Goal: Task Accomplishment & Management: Complete application form

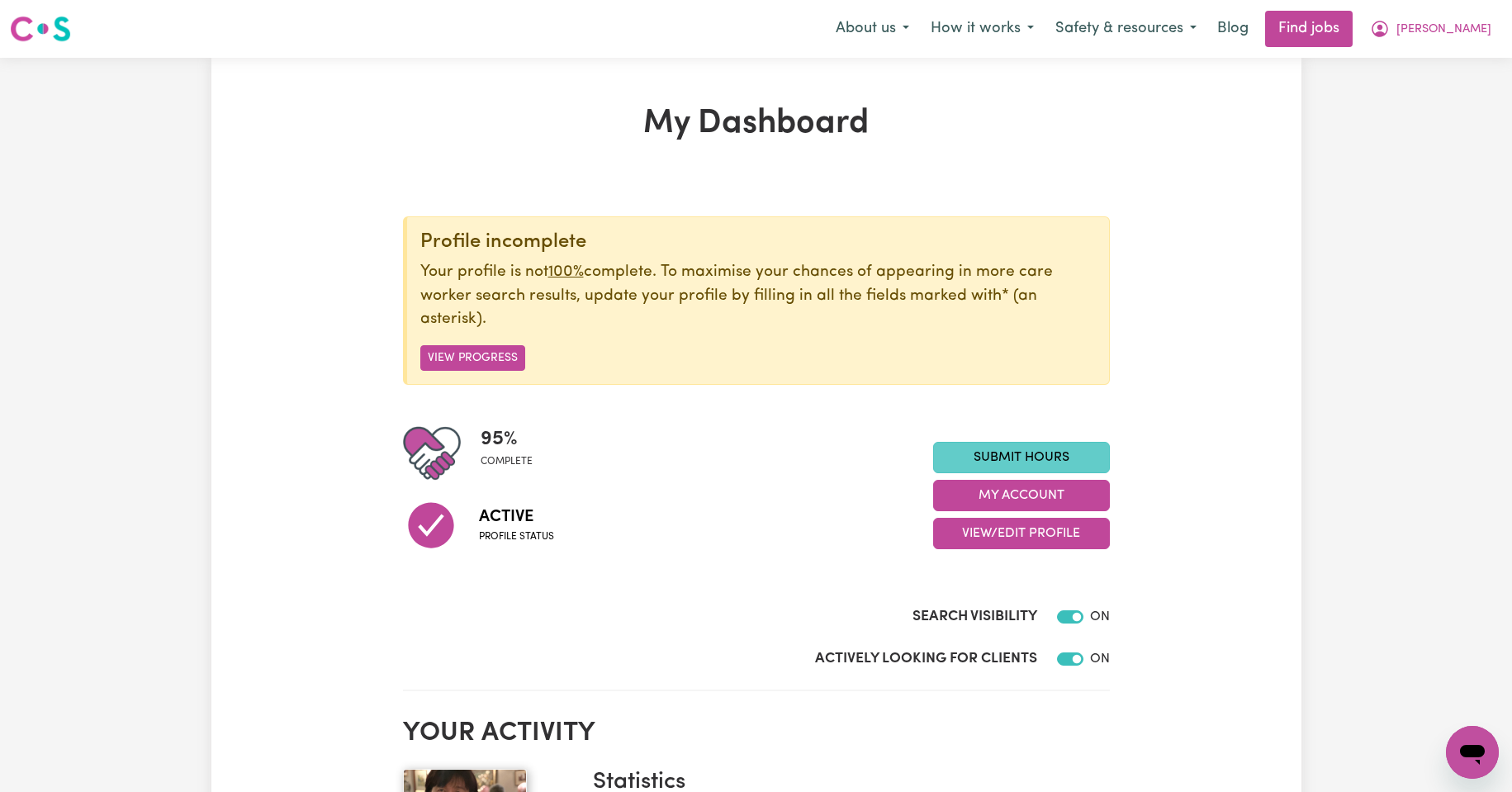
click at [1018, 453] on link "Submit Hours" at bounding box center [1021, 457] width 177 height 31
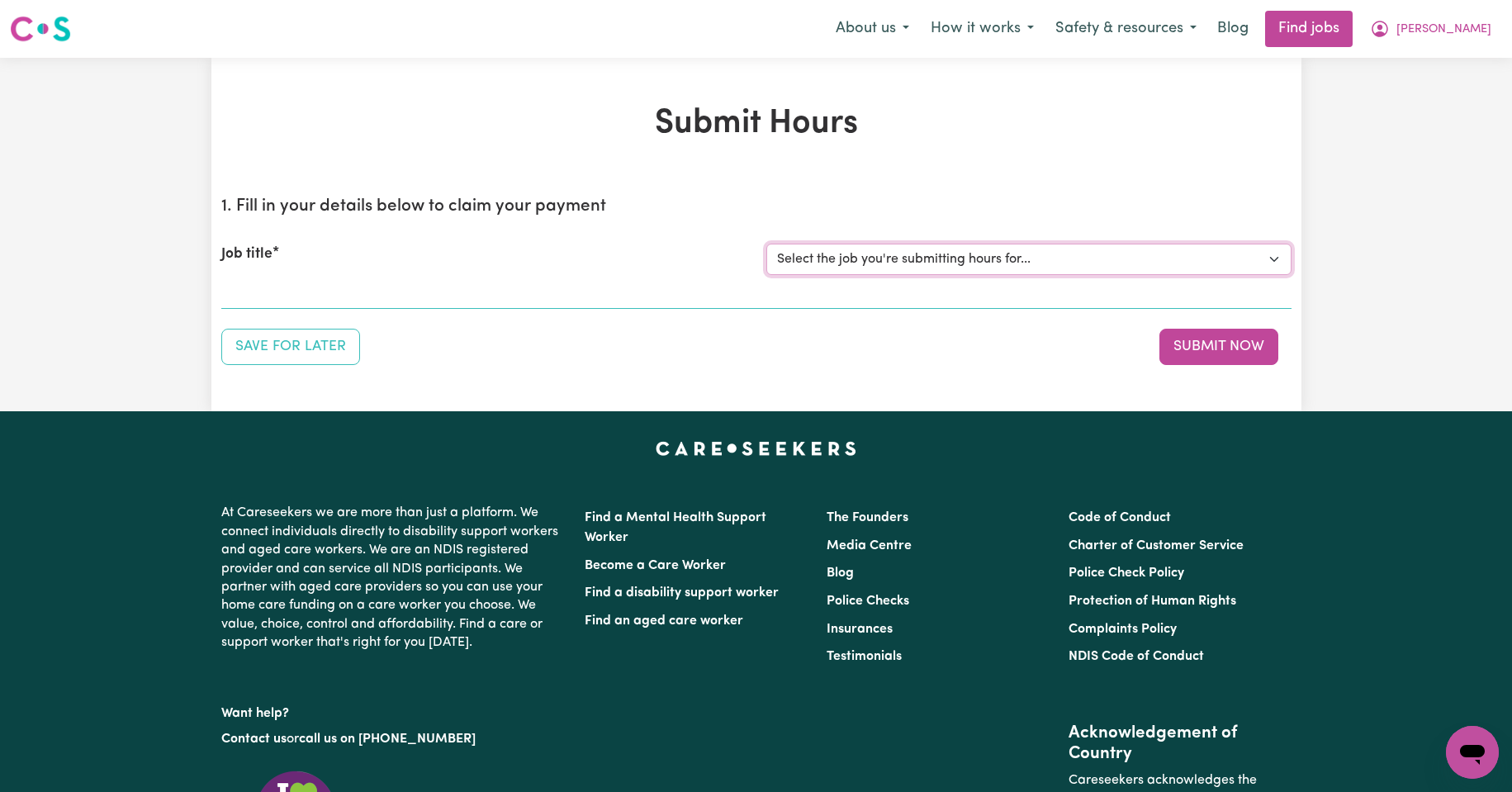
click at [1272, 257] on select "Select the job you're submitting hours for... [Kishore Hands Of Care] Support W…" at bounding box center [1029, 259] width 525 height 31
select select "14320"
click at [766, 244] on select "Select the job you're submitting hours for... [Kishore Hands Of Care] Support W…" at bounding box center [1029, 259] width 525 height 31
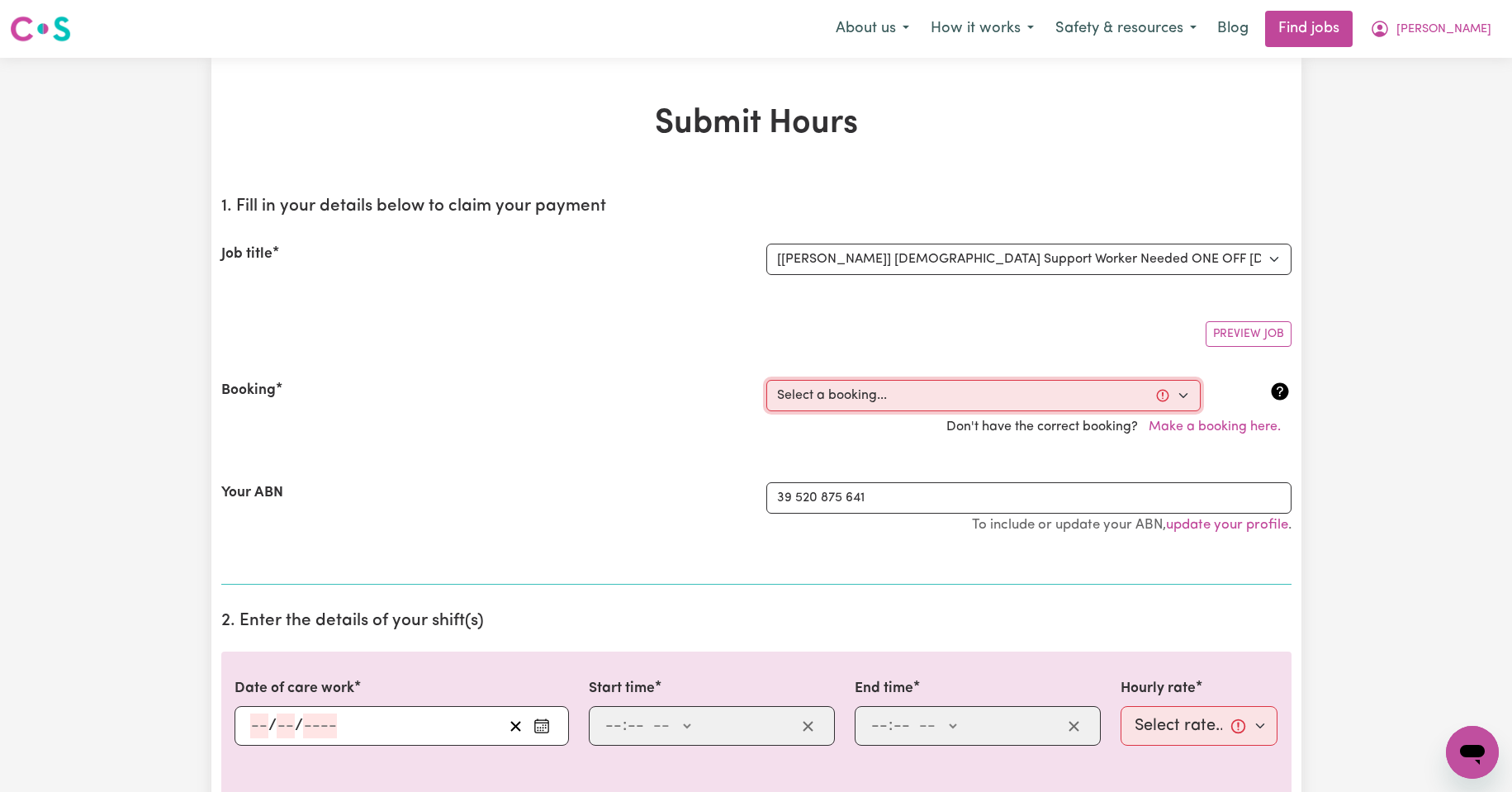
click at [1183, 398] on select "Select a booking... [DATE] 08:00am to 09:30am (ONE-OFF) [DATE] 08:00am to 09:30…" at bounding box center [983, 395] width 434 height 31
select select "354682"
click at [766, 380] on select "Select a booking... [DATE] 08:00am to 09:30am (ONE-OFF) [DATE] 08:00am to 09:30…" at bounding box center [983, 395] width 434 height 31
type input "[DATE]"
type input "15"
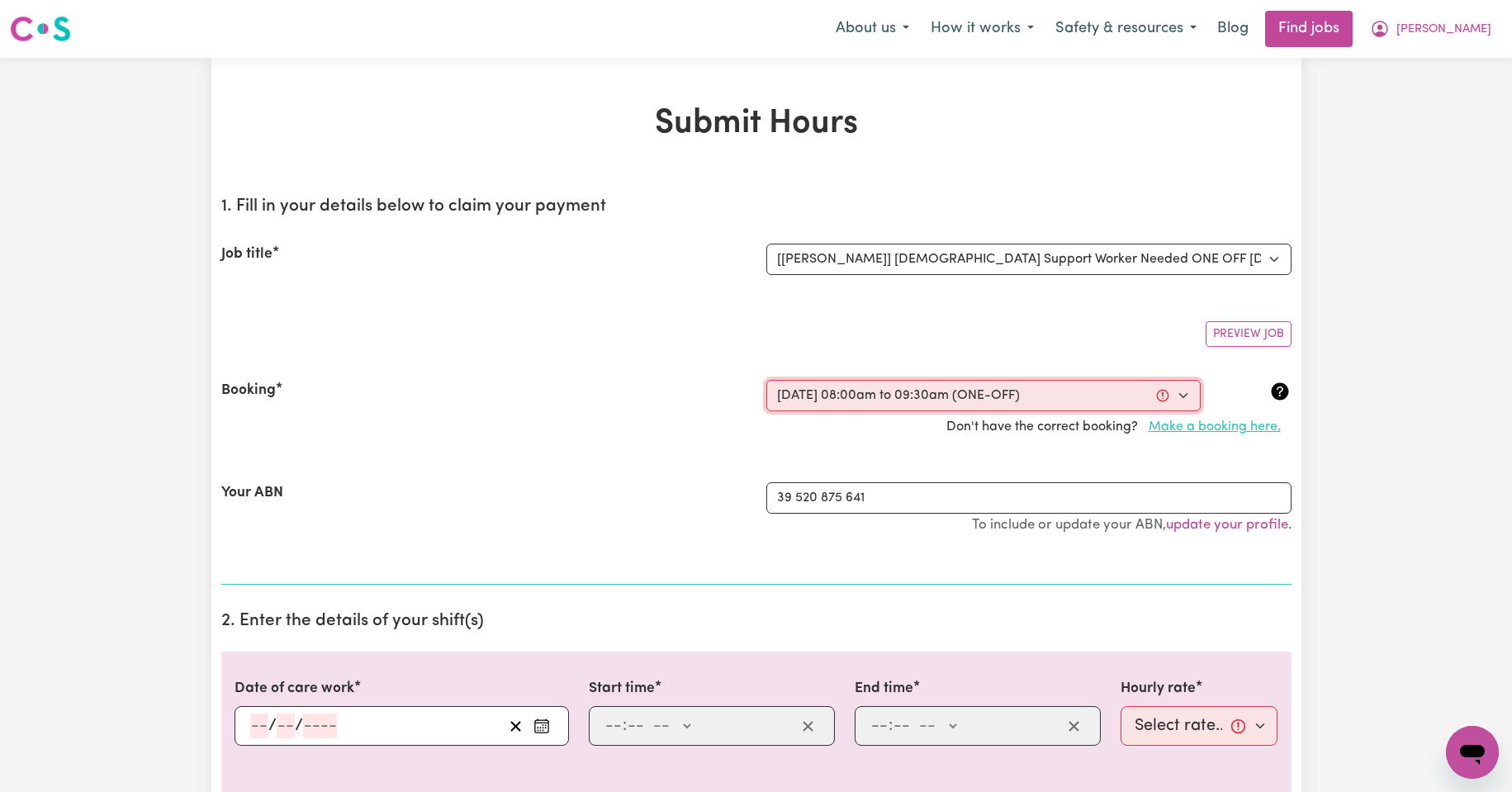
type input "8"
type input "2025"
type input "08:00"
type input "8"
type input "0"
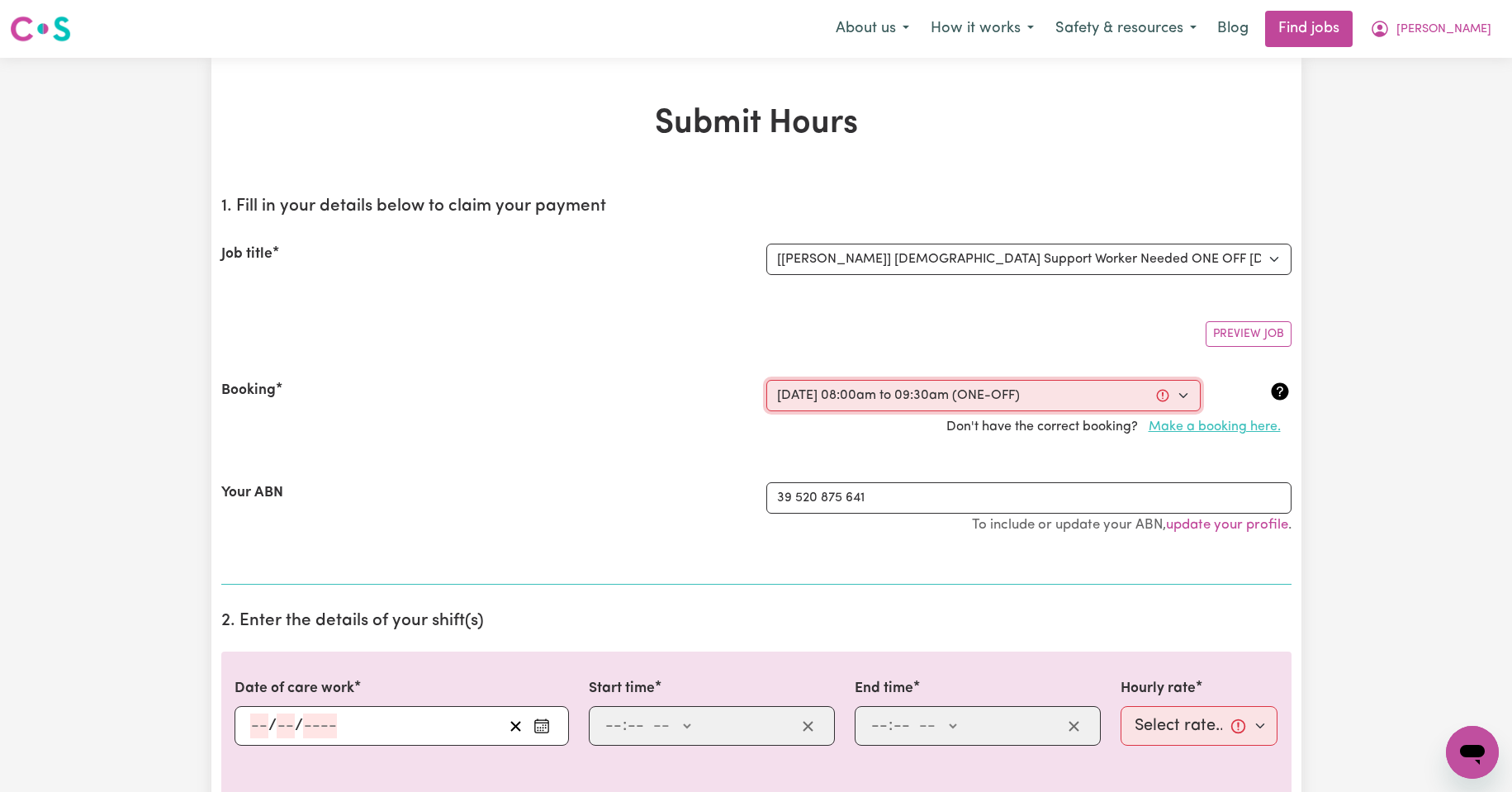
select select "am"
type input "09:30"
type input "9"
type input "30"
select select "am"
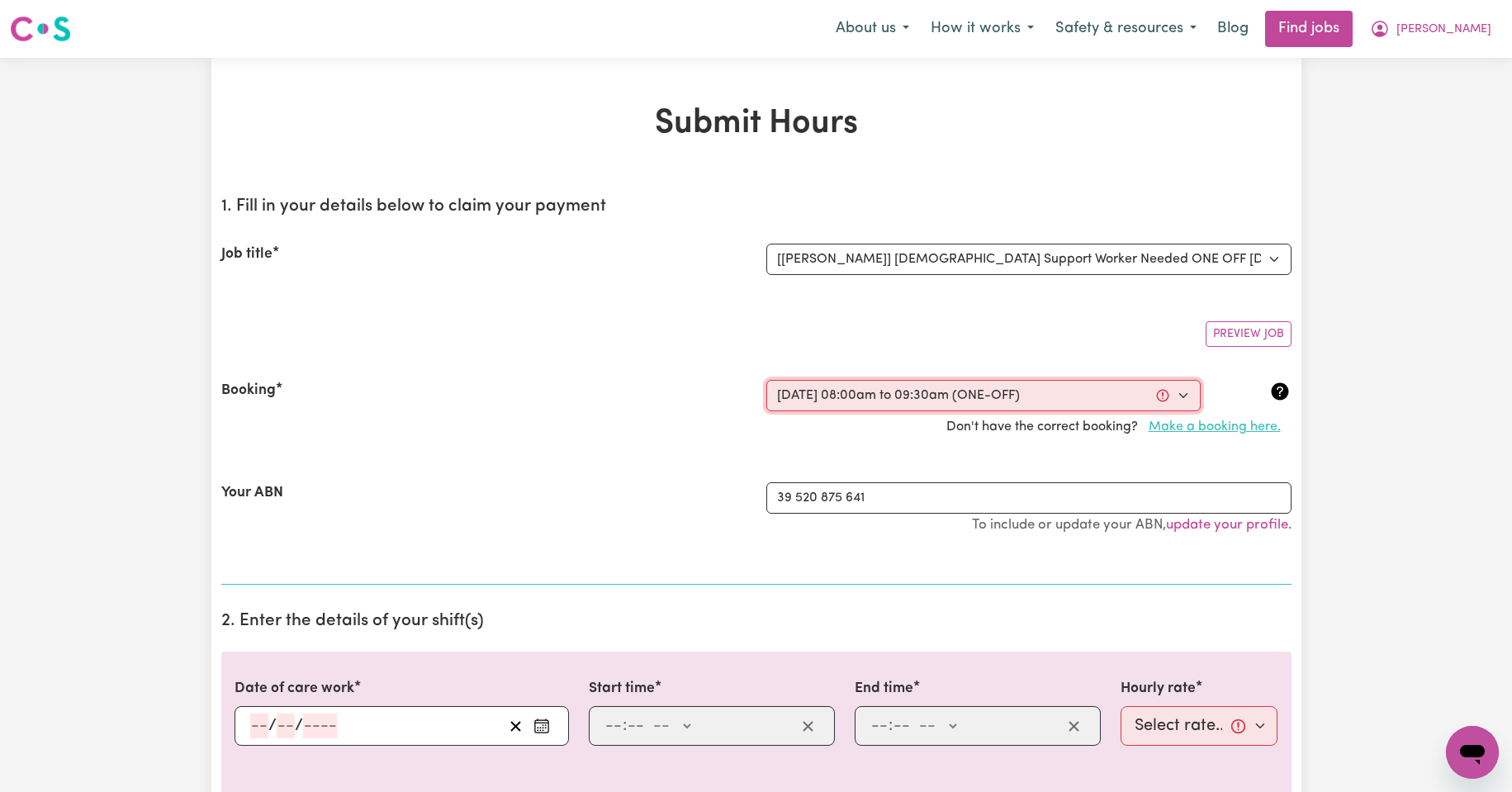
select select "50-Weekday"
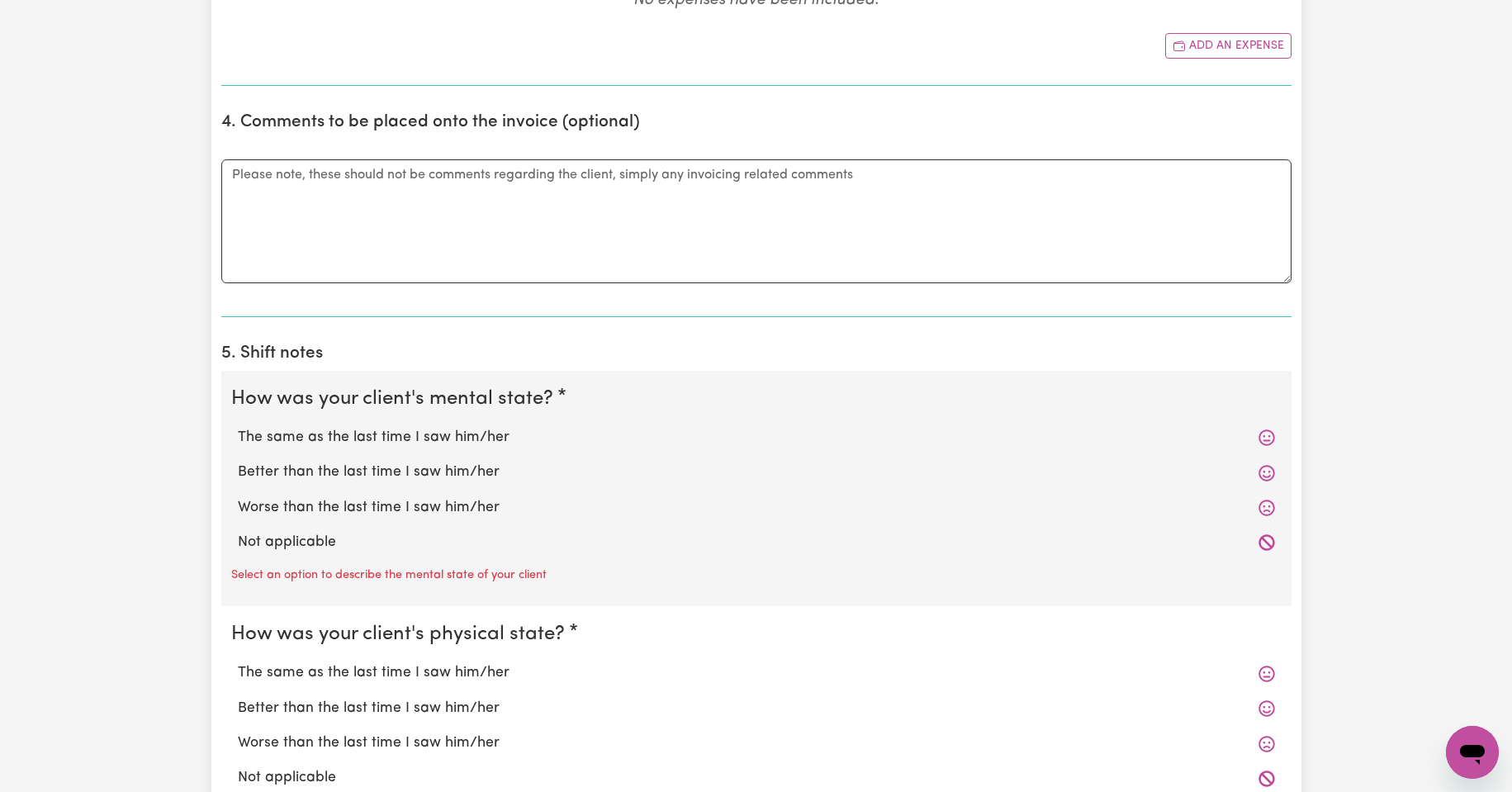
scroll to position [964, 0]
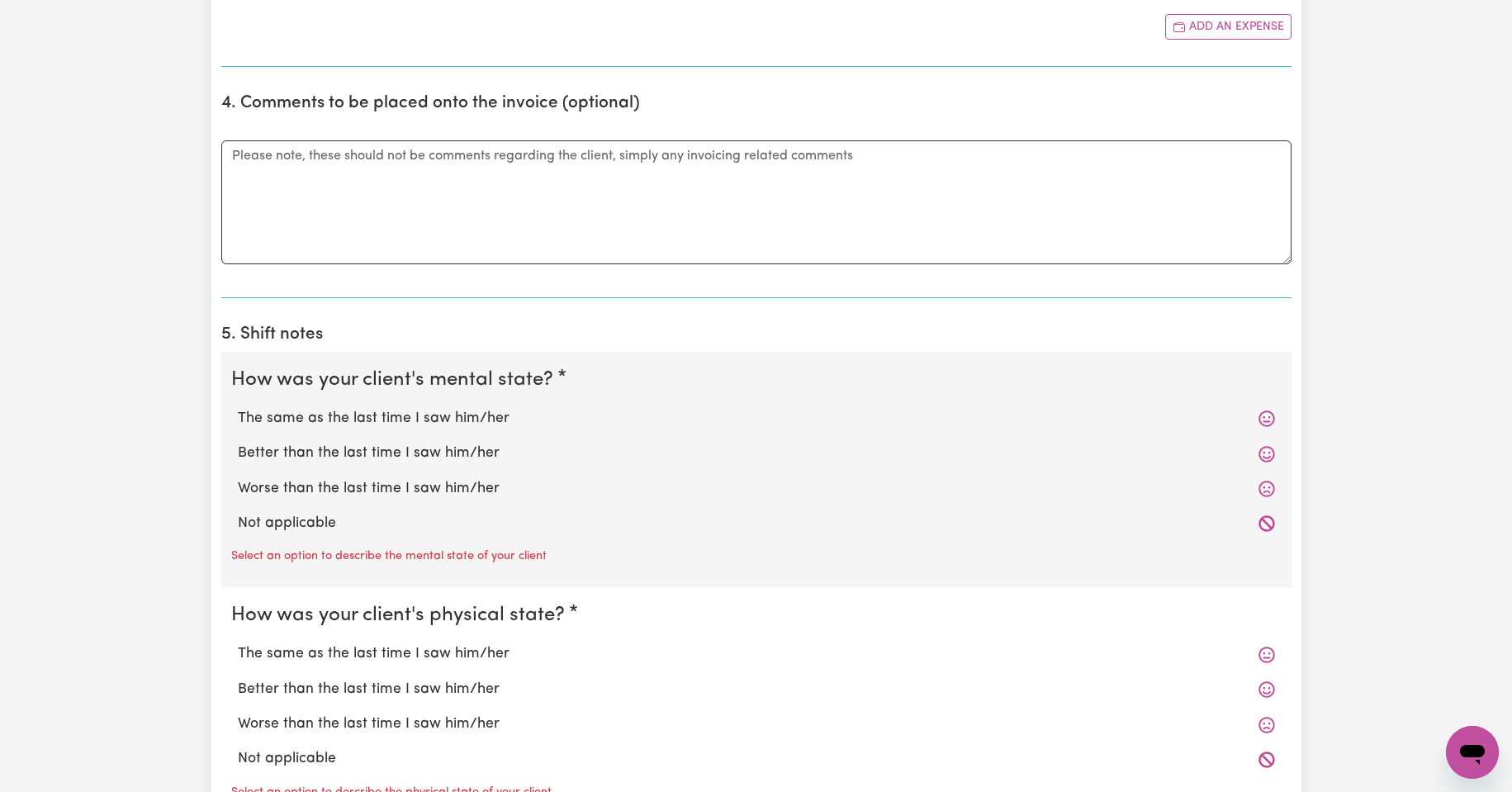
click at [462, 416] on label "The same as the last time I saw him/her" at bounding box center [756, 418] width 1037 height 21
click at [238, 408] on input "The same as the last time I saw him/her" at bounding box center [237, 407] width 1 height 1
radio input "true"
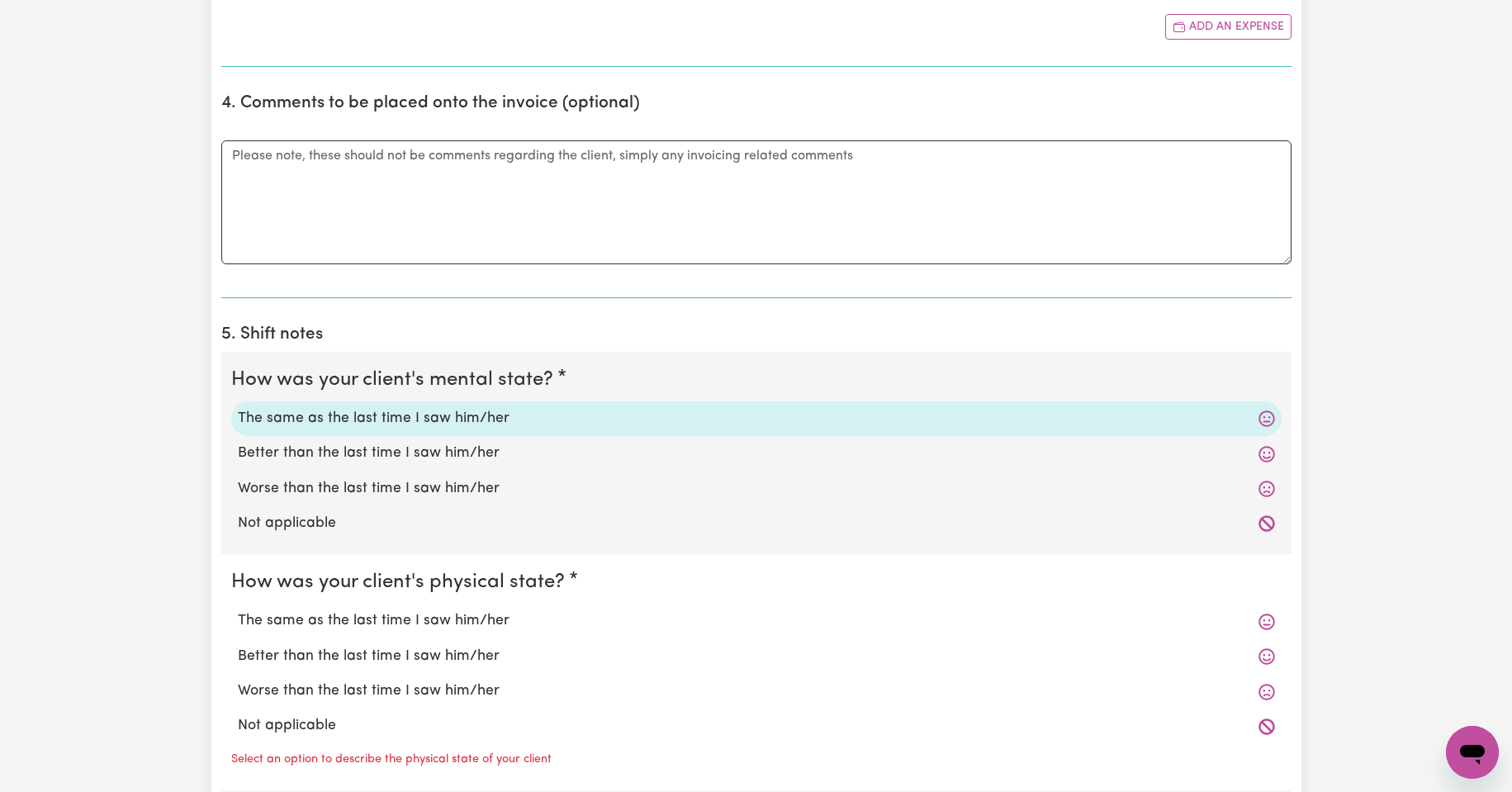
click at [471, 615] on label "The same as the last time I saw him/her" at bounding box center [756, 620] width 1037 height 21
click at [238, 610] on input "The same as the last time I saw him/her" at bounding box center [237, 609] width 1 height 1
radio input "true"
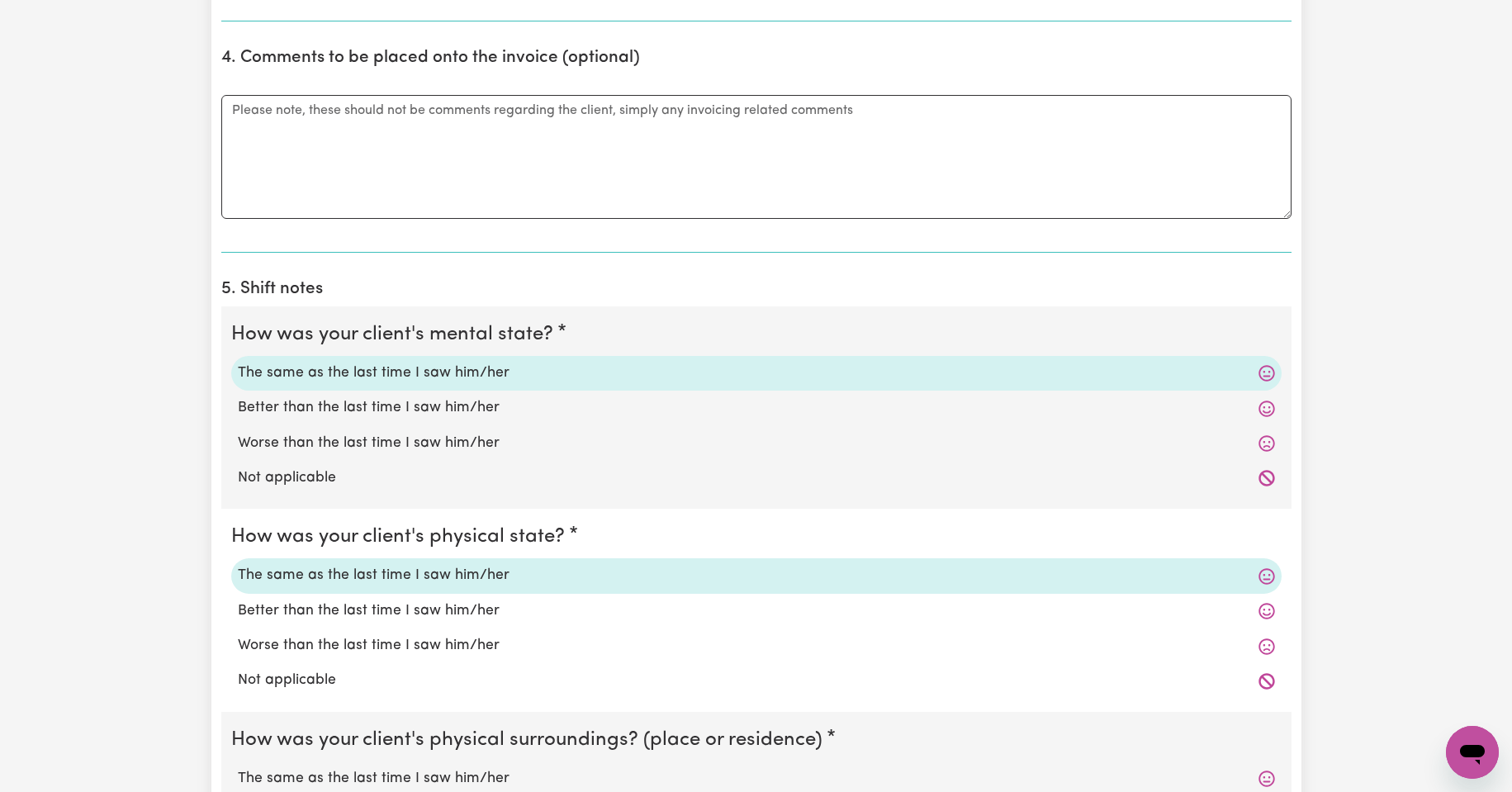
scroll to position [1074, 0]
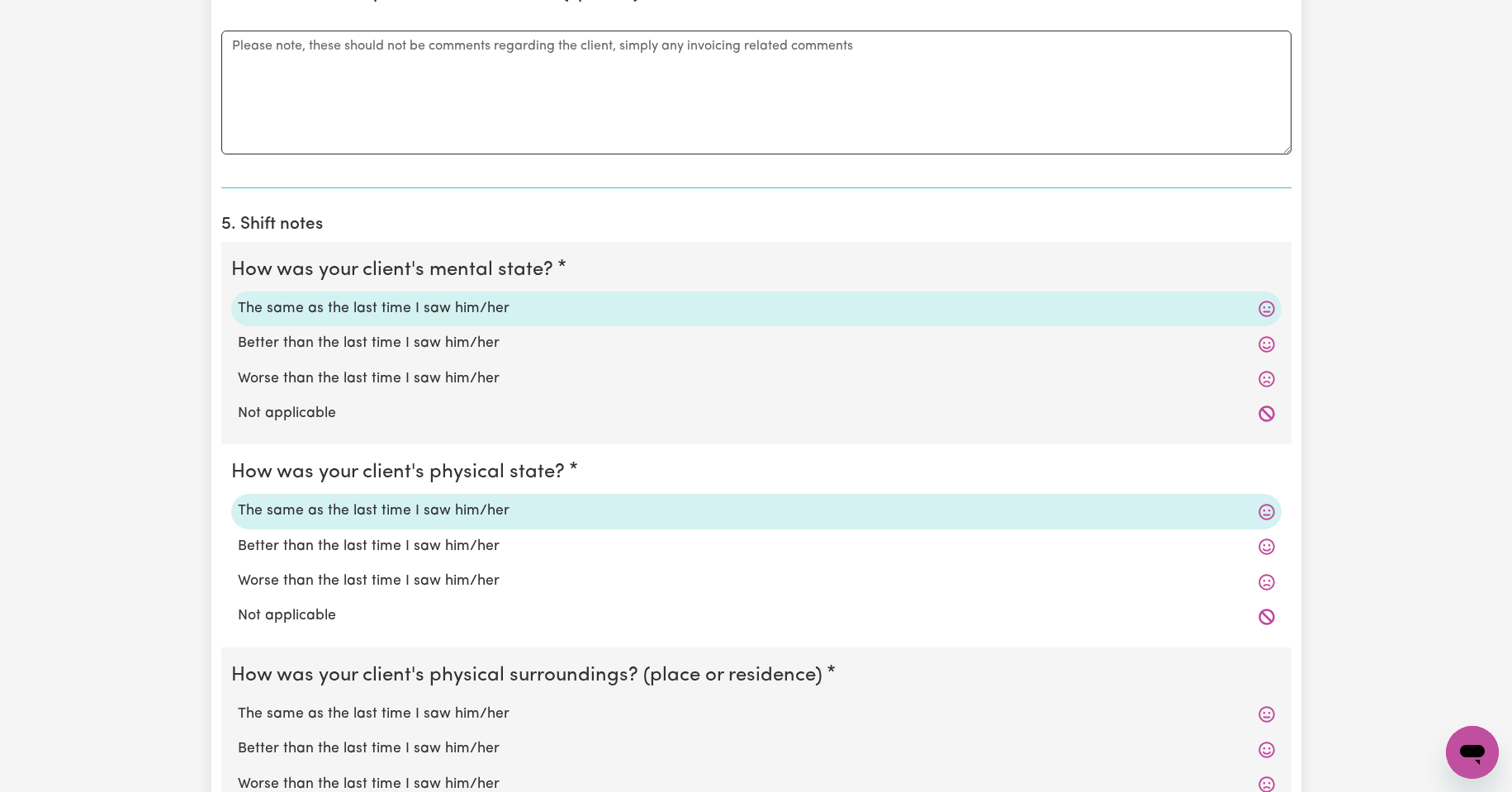
click at [458, 715] on label "The same as the last time I saw him/her" at bounding box center [756, 714] width 1037 height 21
click at [238, 704] on input "The same as the last time I saw him/her" at bounding box center [237, 703] width 1 height 1
radio input "true"
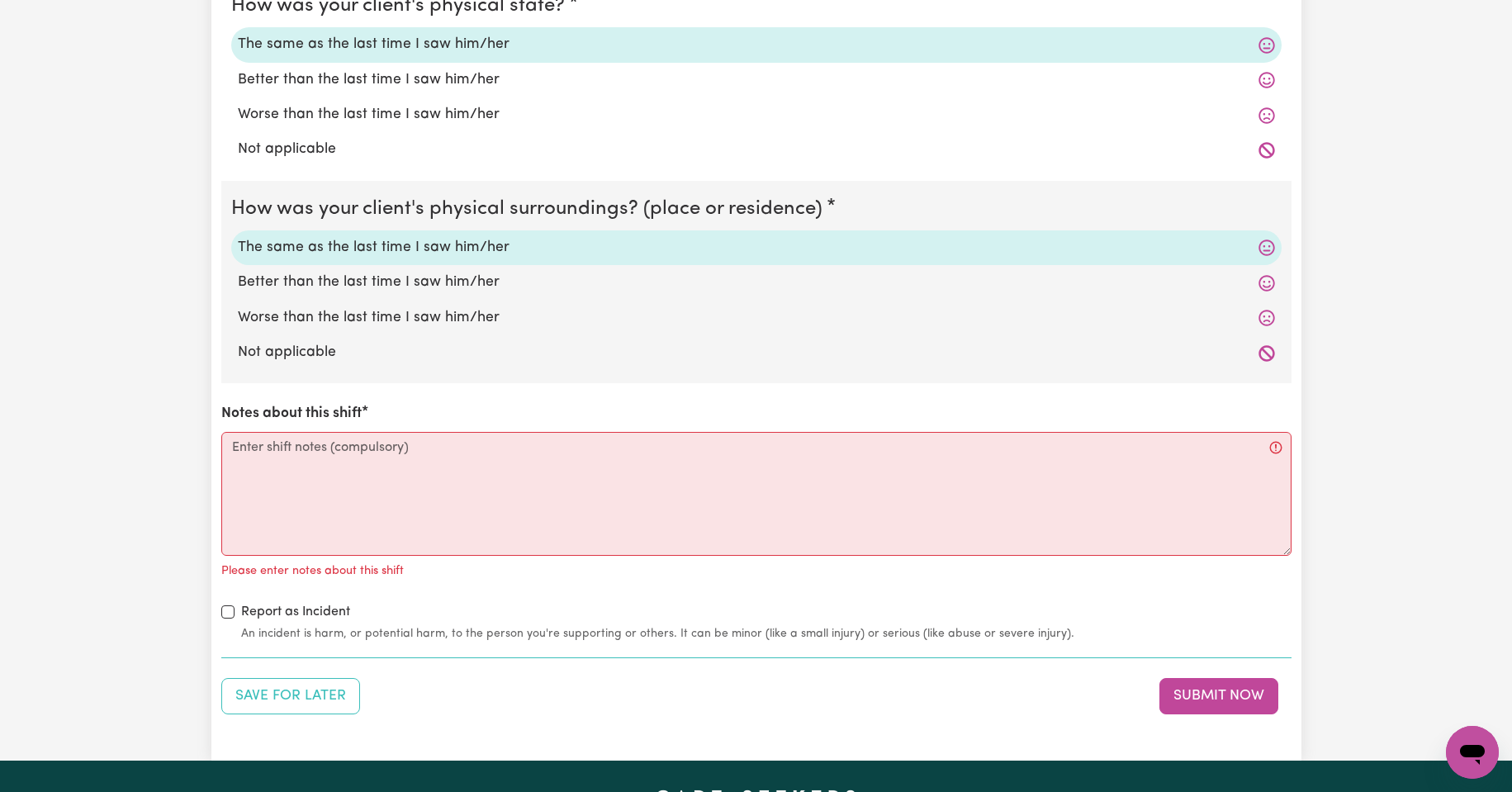
scroll to position [1542, 0]
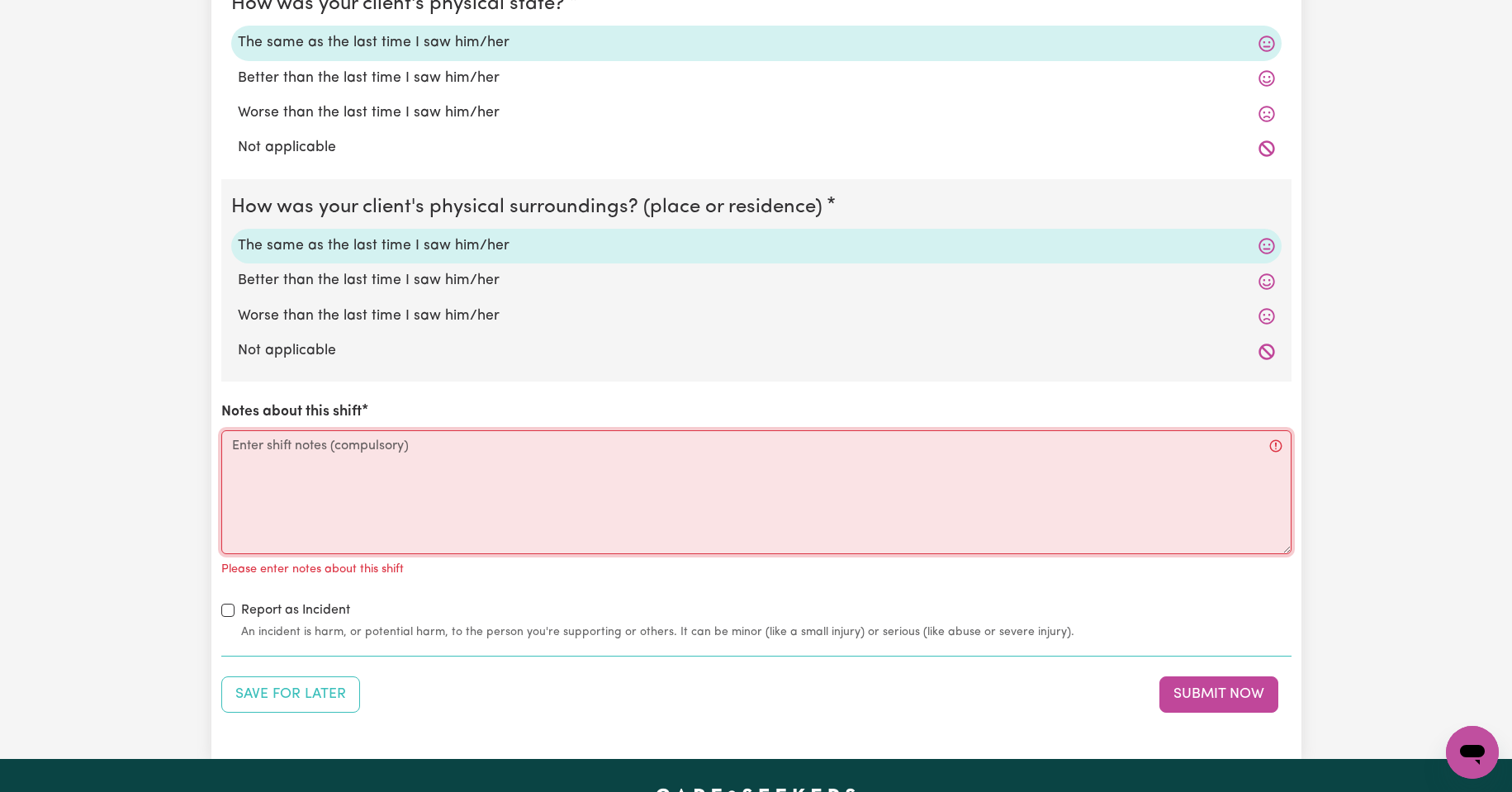
click at [336, 461] on textarea "Notes about this shift" at bounding box center [757, 492] width 1070 height 124
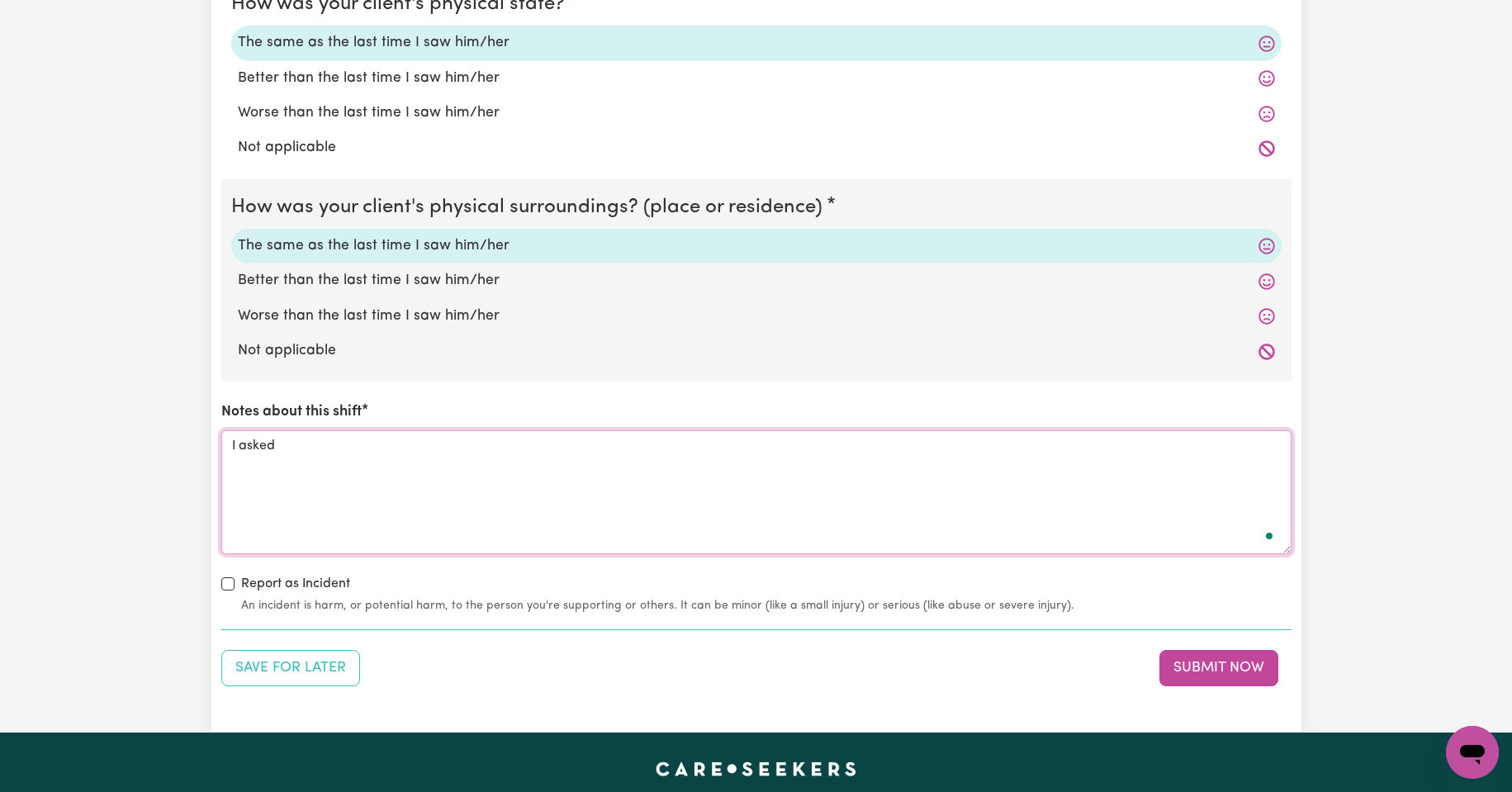
scroll to position [0, 0]
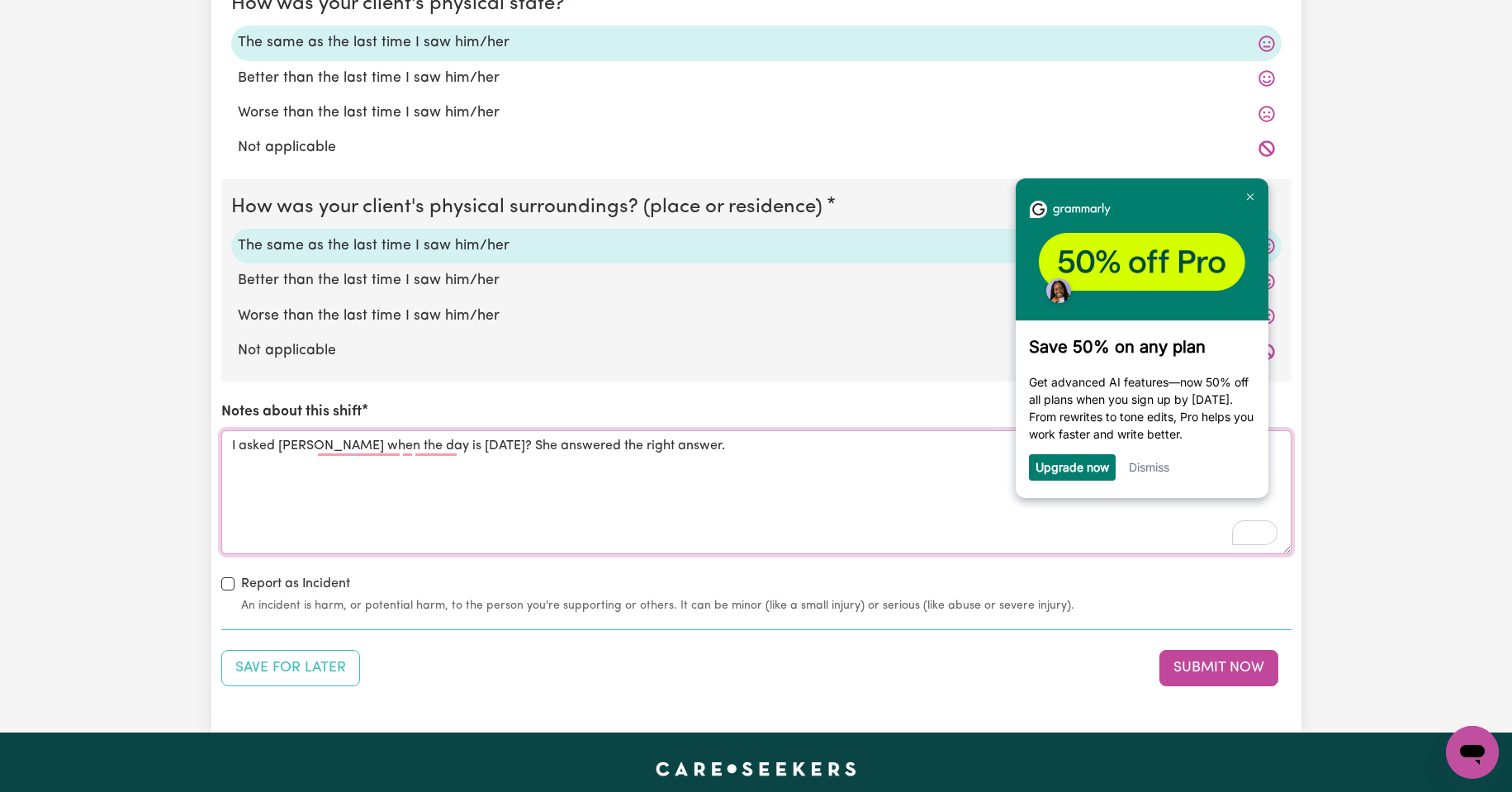
click at [658, 448] on textarea "I asked [PERSON_NAME] when the day is [DATE]? She answered the right answer." at bounding box center [757, 492] width 1070 height 124
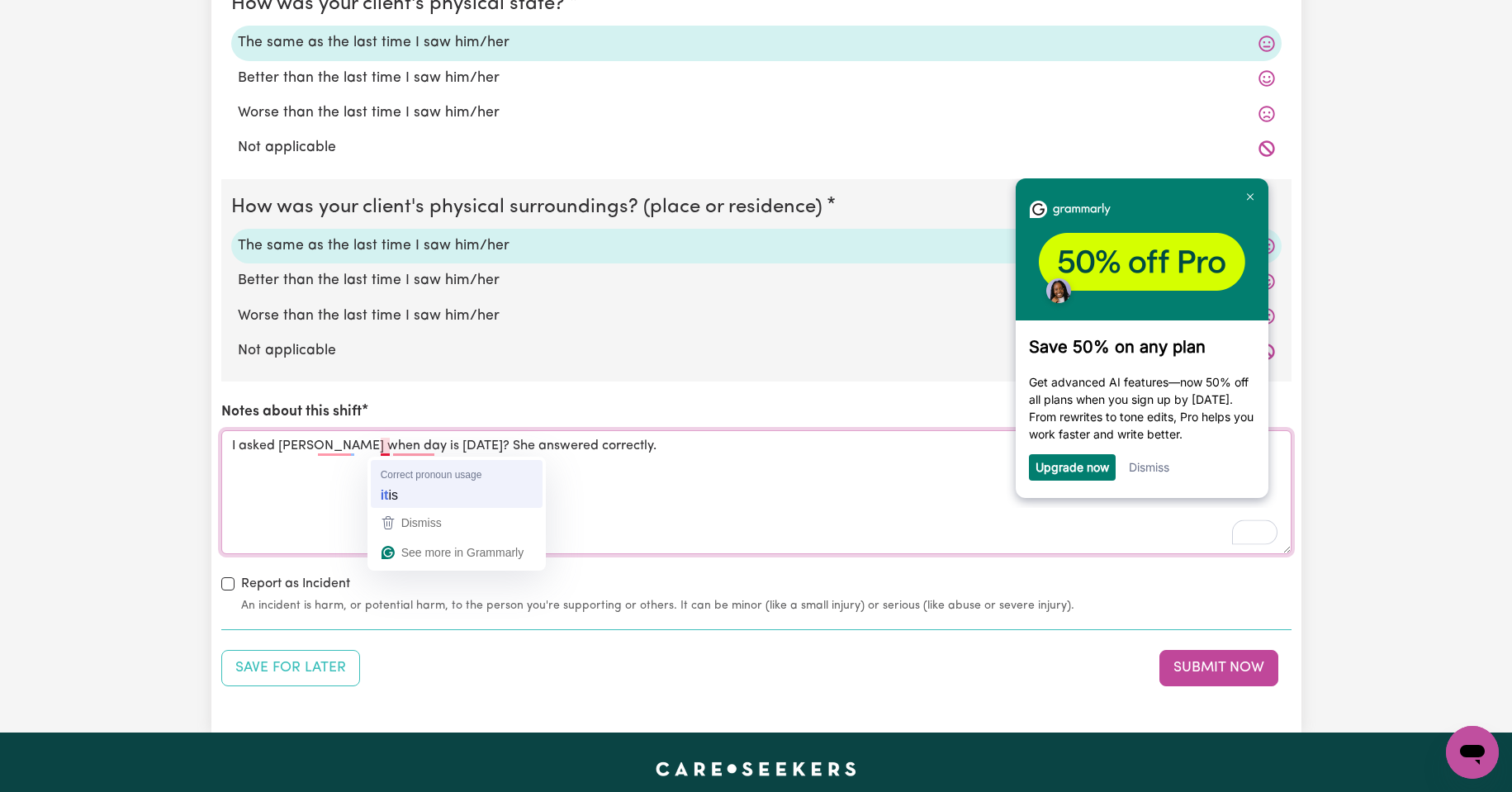
type textarea "I asked [PERSON_NAME] when day it is [DATE]? She answered correctly."
